Goal: Information Seeking & Learning: Learn about a topic

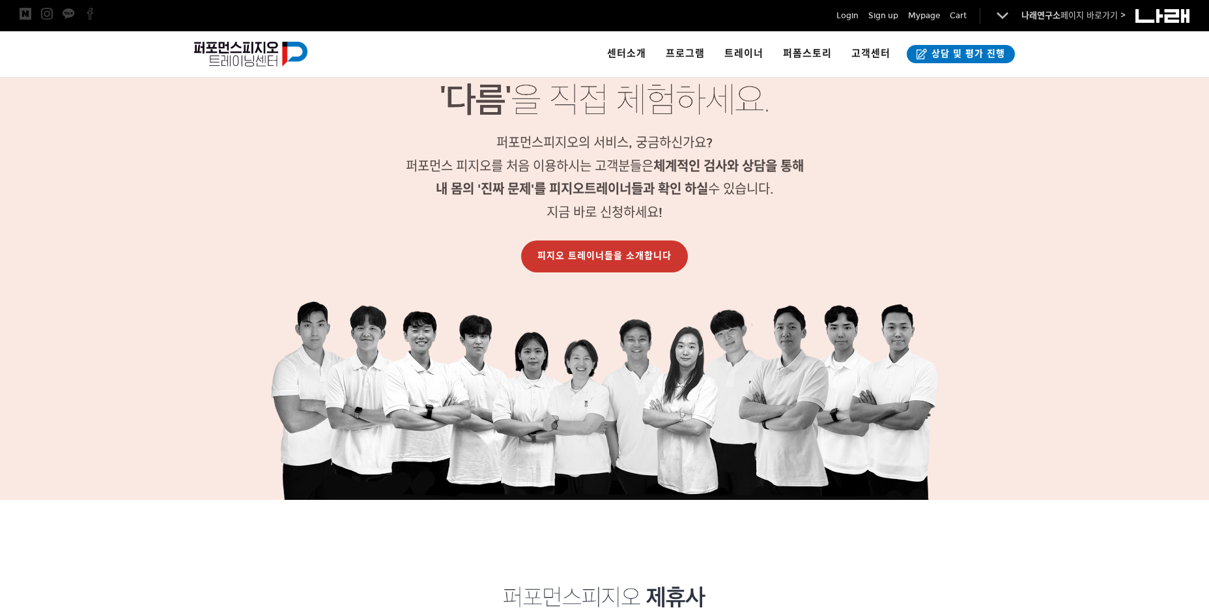
scroll to position [1123, 0]
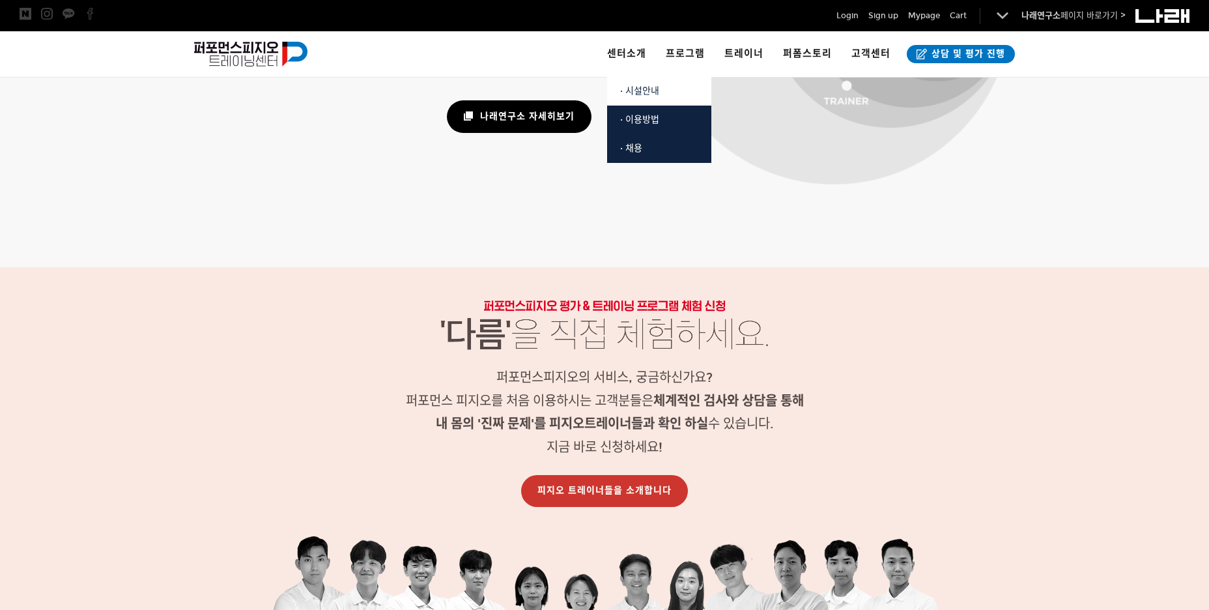
click at [637, 94] on span "· 시설안내" at bounding box center [639, 90] width 39 height 11
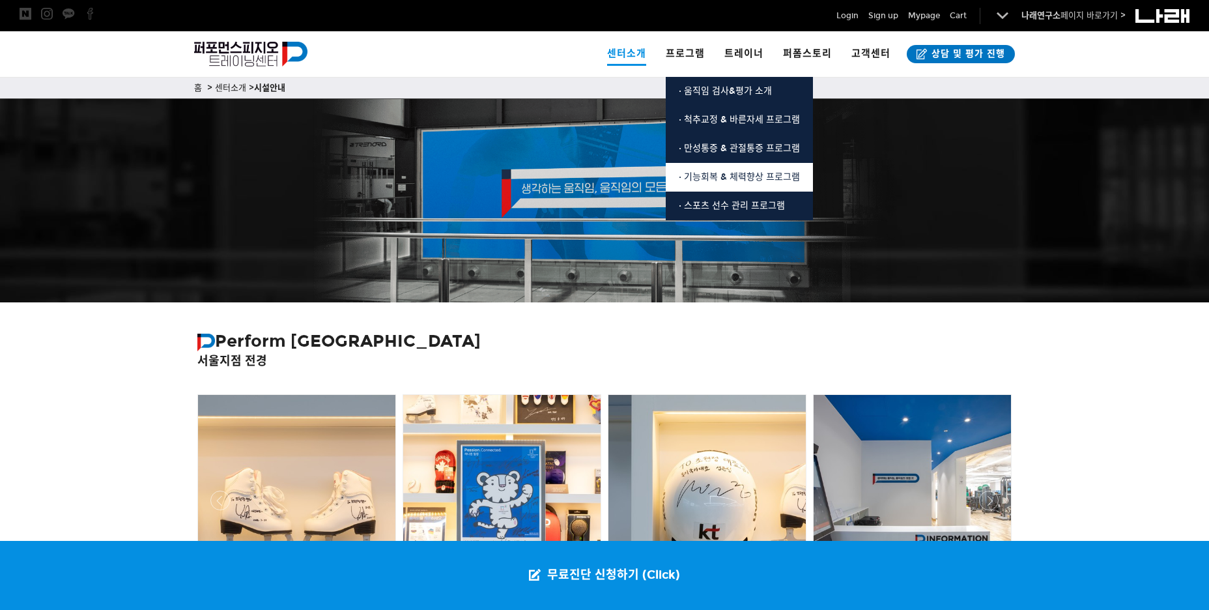
click at [730, 179] on span "· 기능회복 & 체력향상 프로그램" at bounding box center [739, 176] width 121 height 11
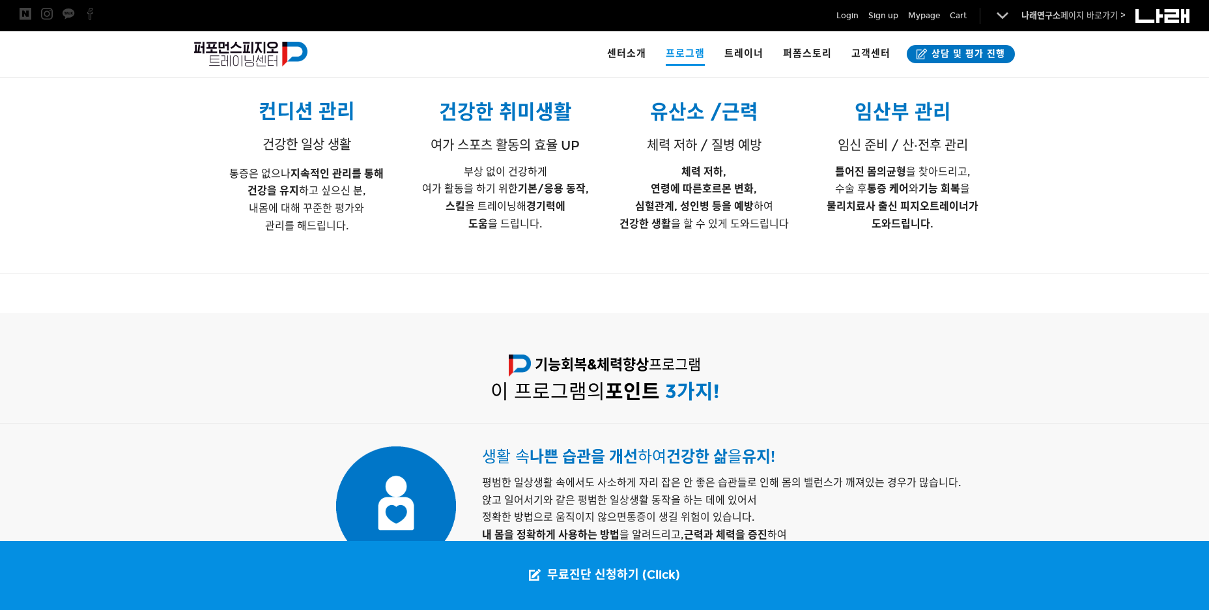
scroll to position [391, 0]
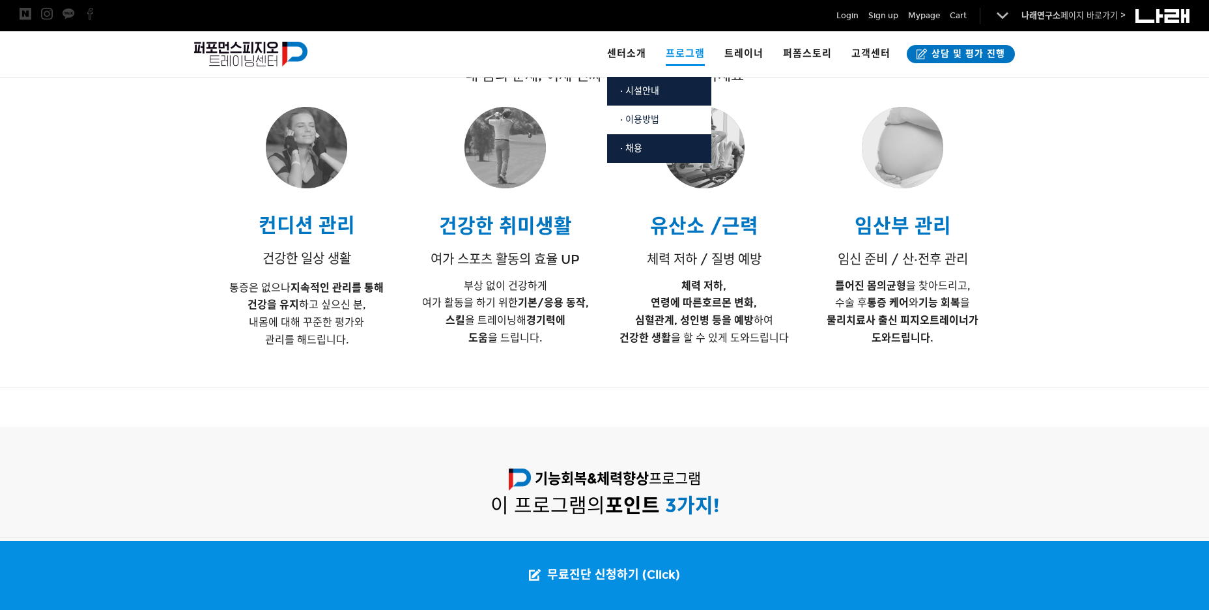
click at [641, 122] on span "· 이용방법" at bounding box center [639, 119] width 39 height 11
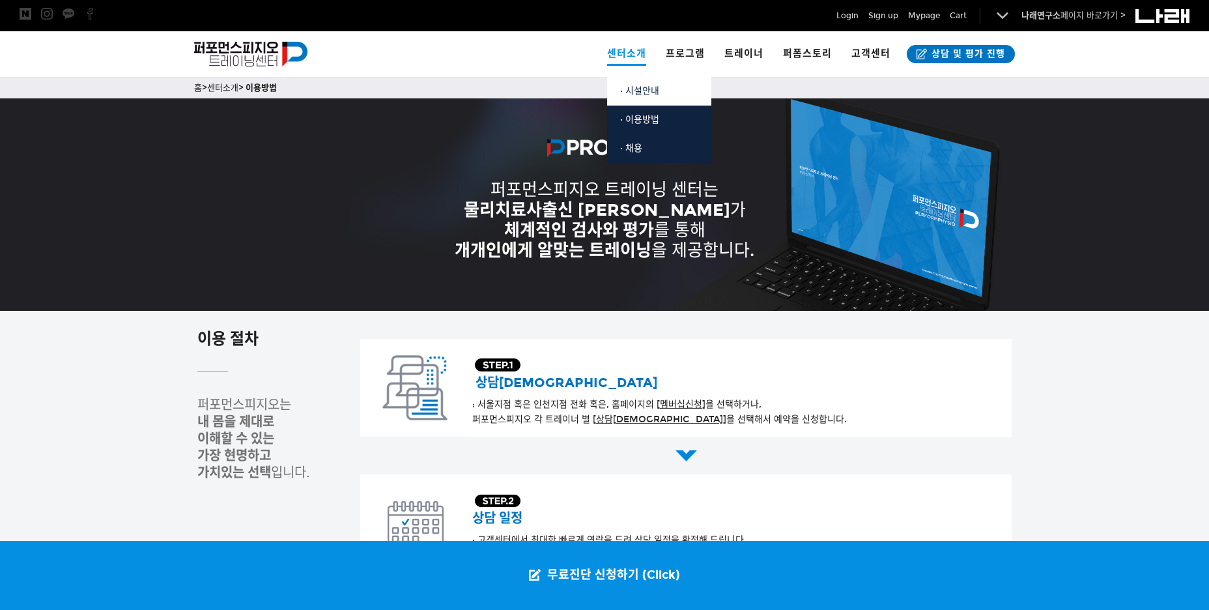
click at [638, 92] on span "· 시설안내" at bounding box center [639, 90] width 39 height 11
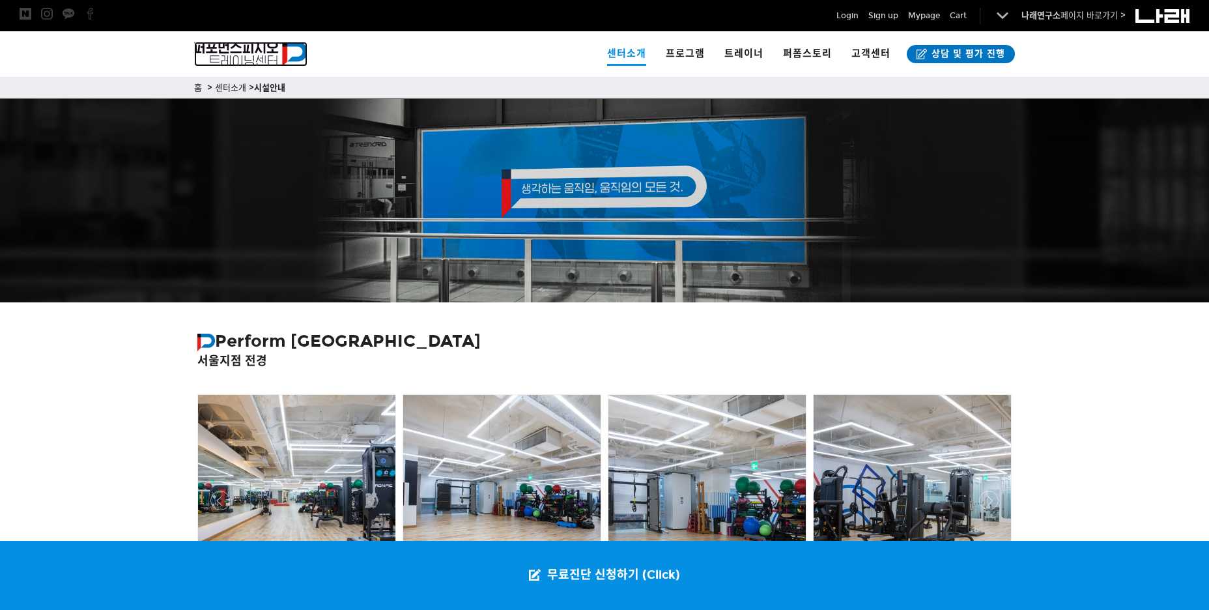
click at [259, 53] on img at bounding box center [250, 54] width 113 height 25
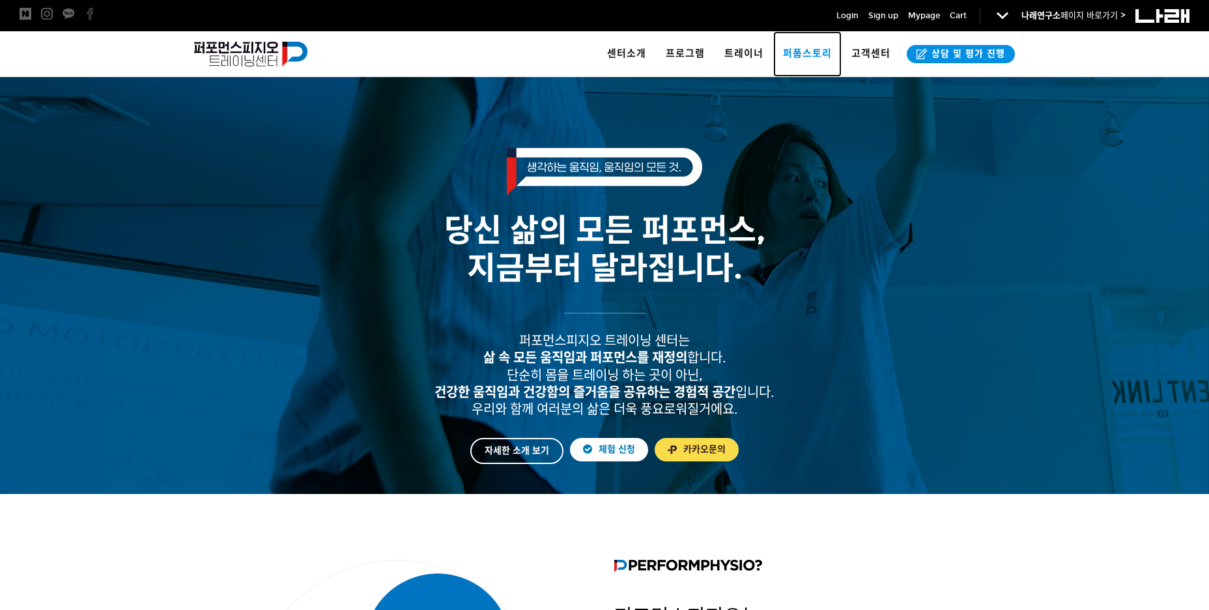
click at [811, 50] on span "퍼폼스토리" at bounding box center [807, 54] width 49 height 12
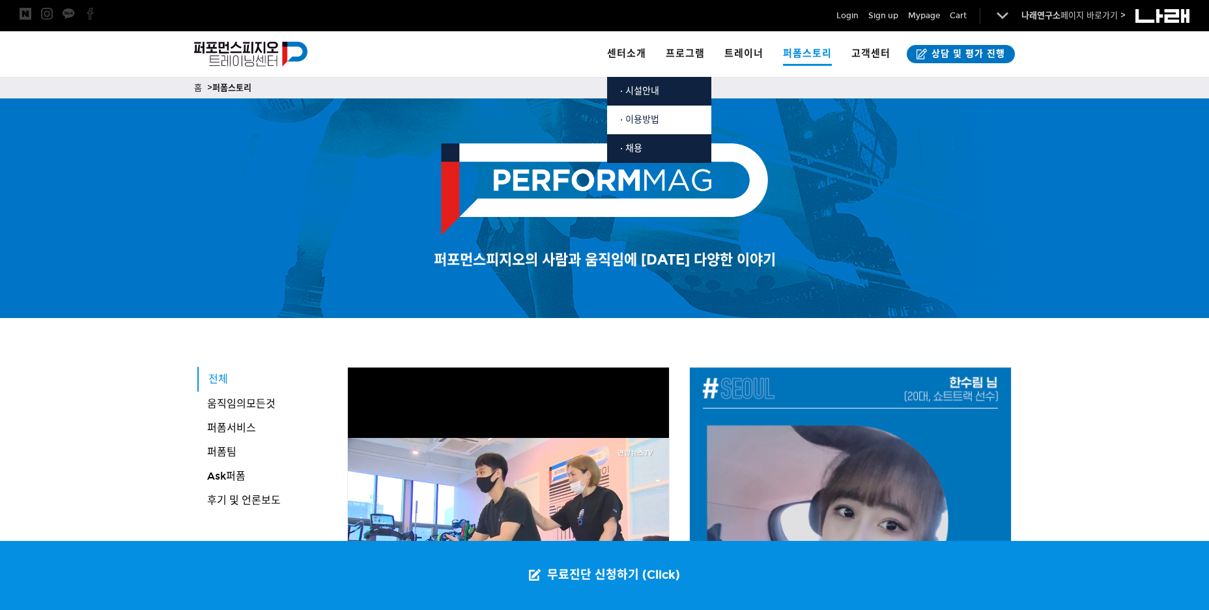
click at [639, 124] on span "· 이용방법" at bounding box center [639, 119] width 39 height 11
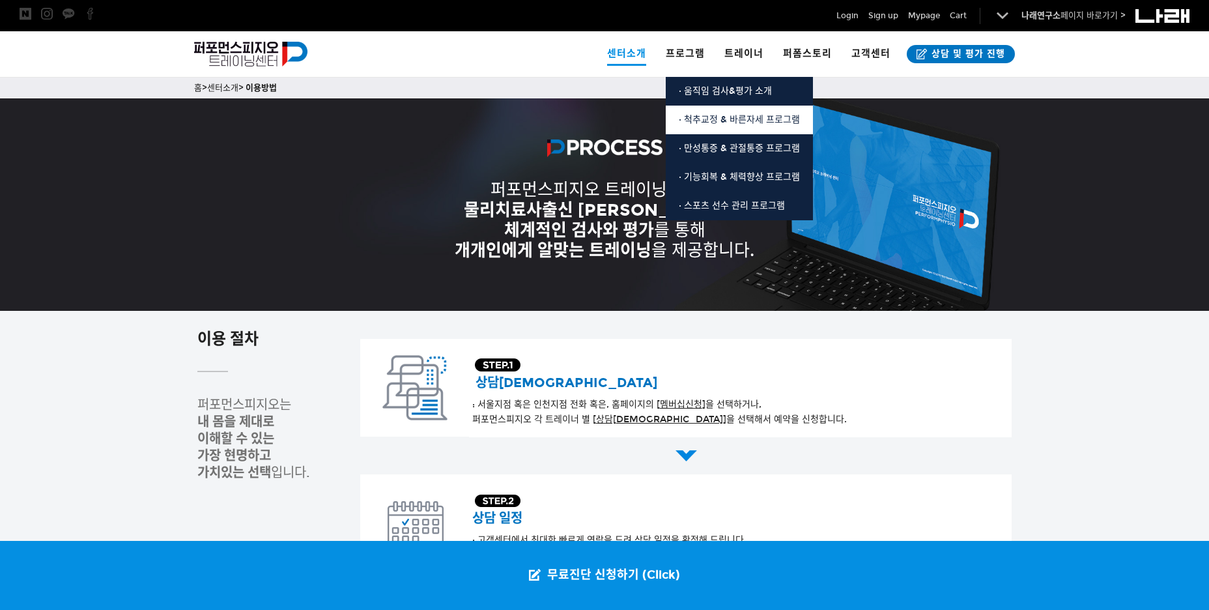
click at [719, 124] on span "· 척추교정 & 바른자세 프로그램" at bounding box center [739, 119] width 121 height 11
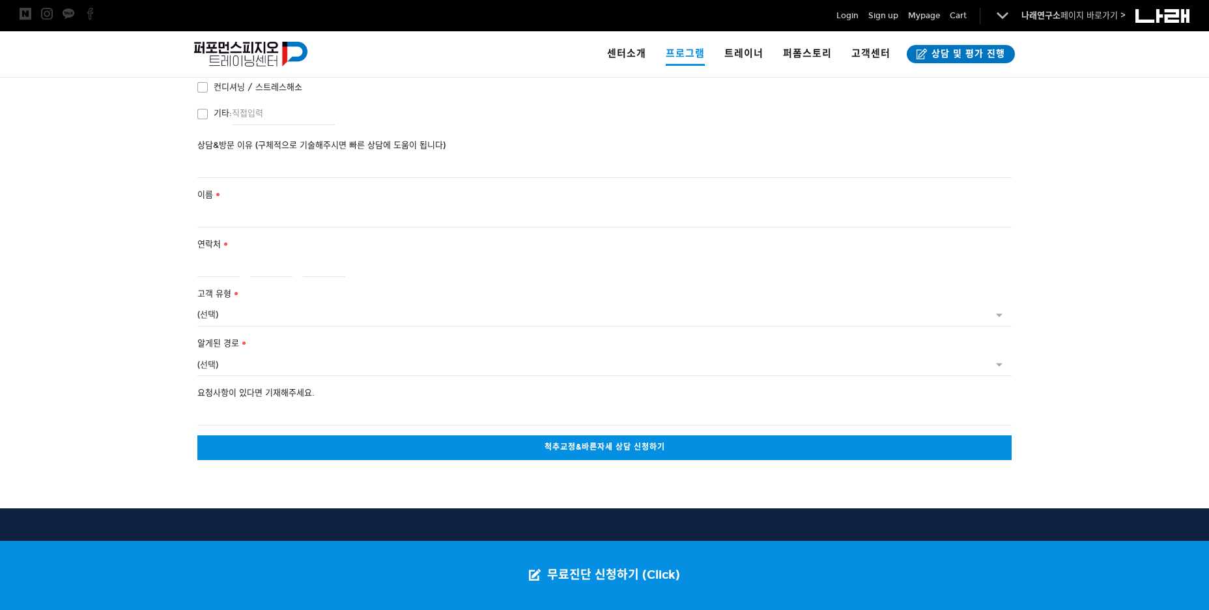
scroll to position [2781, 0]
